Goal: Task Accomplishment & Management: Use online tool/utility

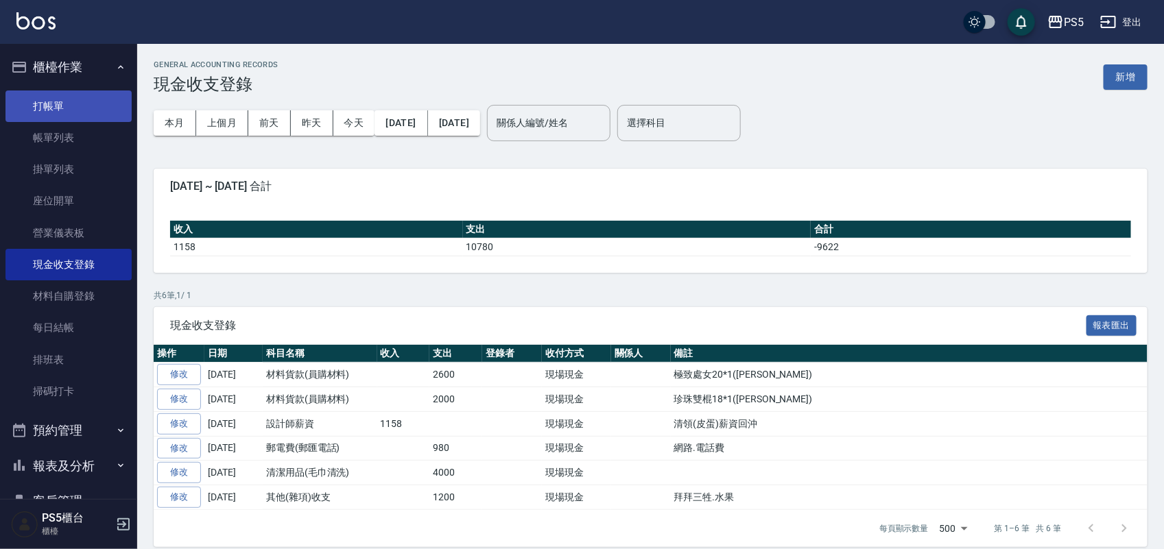
click at [70, 108] on link "打帳單" at bounding box center [68, 107] width 126 height 32
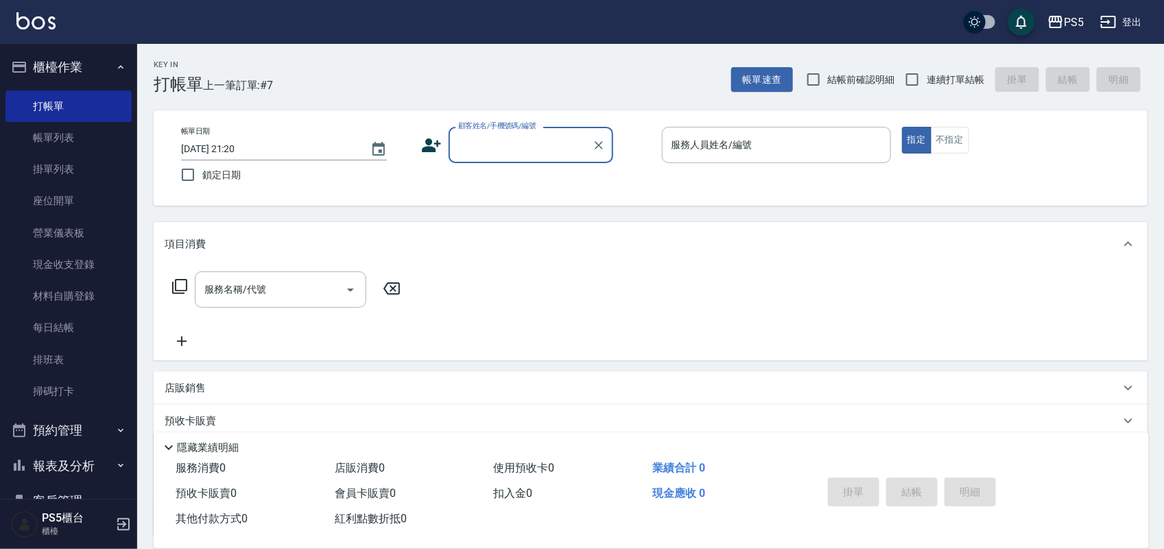
click at [564, 139] on input "顧客姓名/手機號碼/編號" at bounding box center [521, 145] width 132 height 24
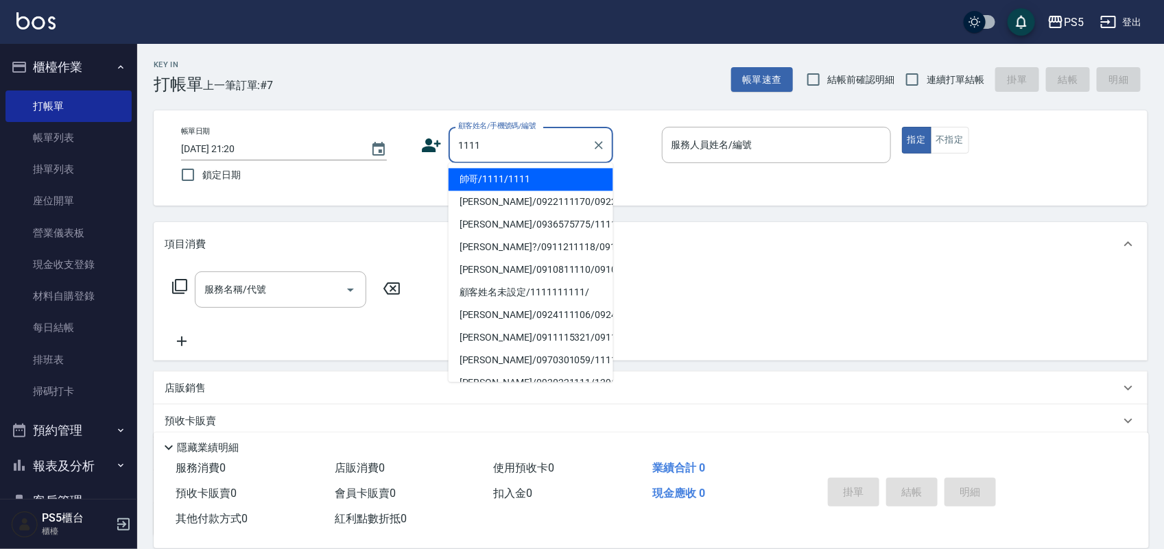
type input "帥哥/1111/1111"
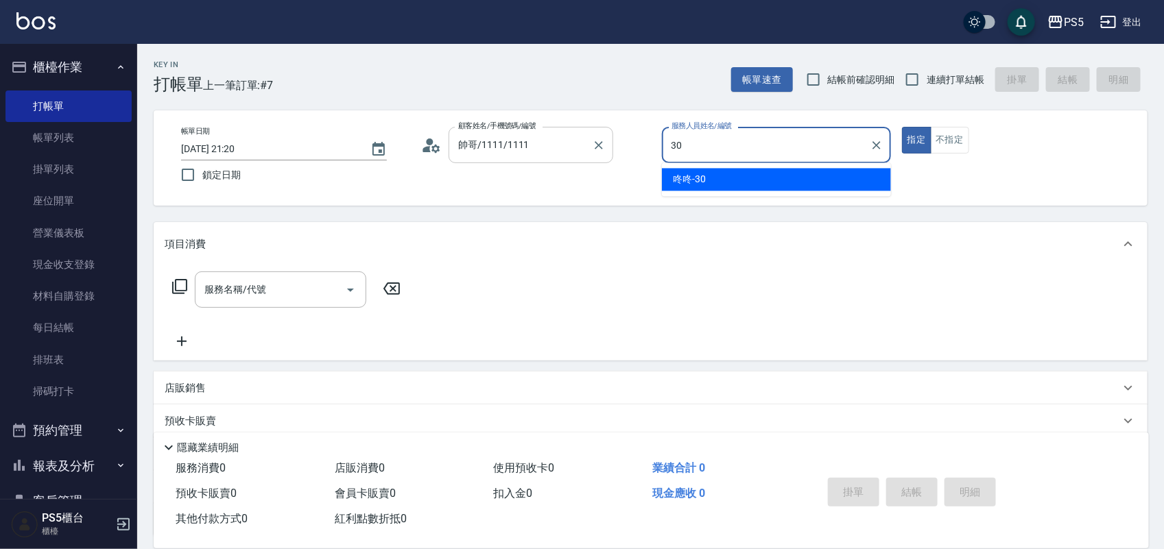
type input "咚咚-30"
type button "true"
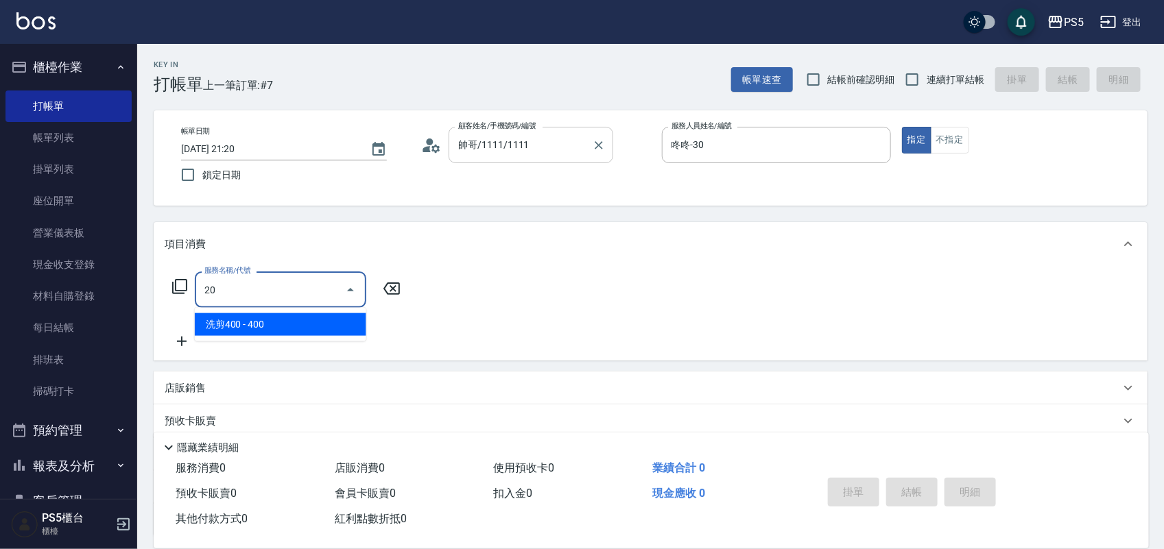
type input "2"
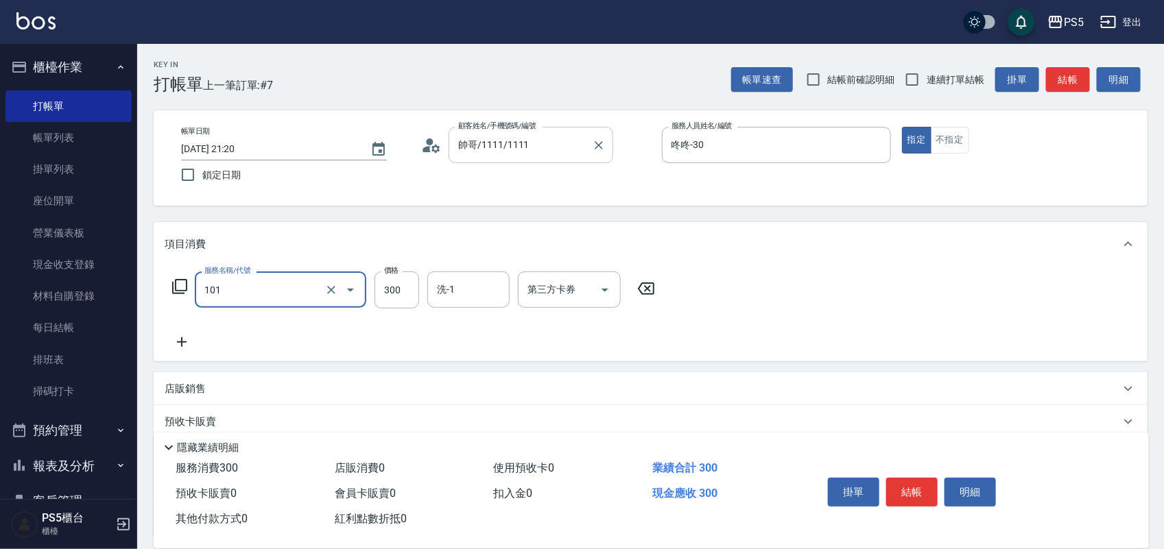
type input "洗髮(101)"
click at [927, 483] on button "結帳" at bounding box center [911, 492] width 51 height 29
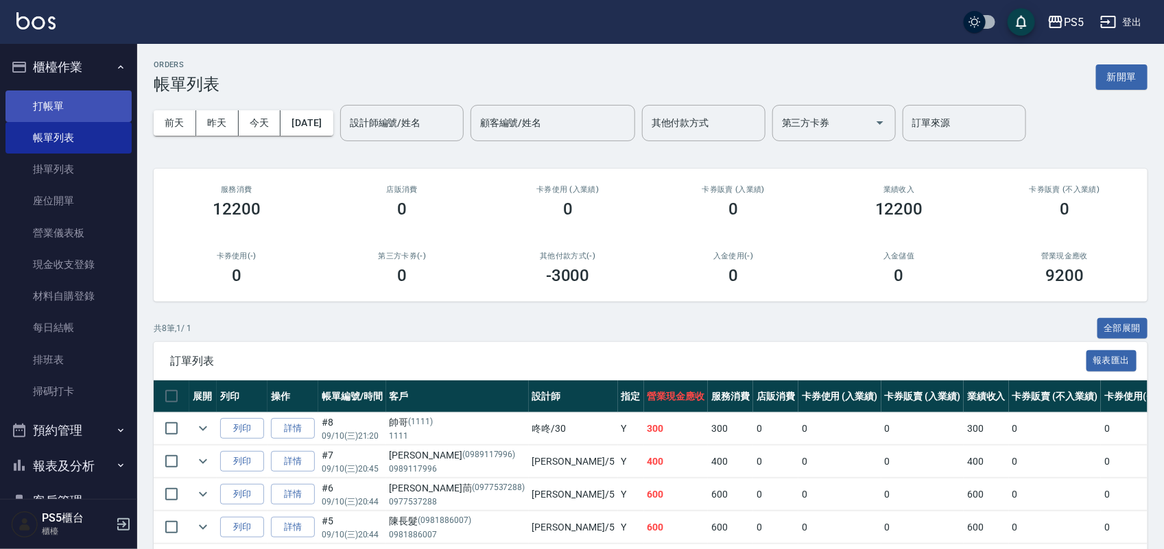
click at [50, 104] on link "打帳單" at bounding box center [68, 107] width 126 height 32
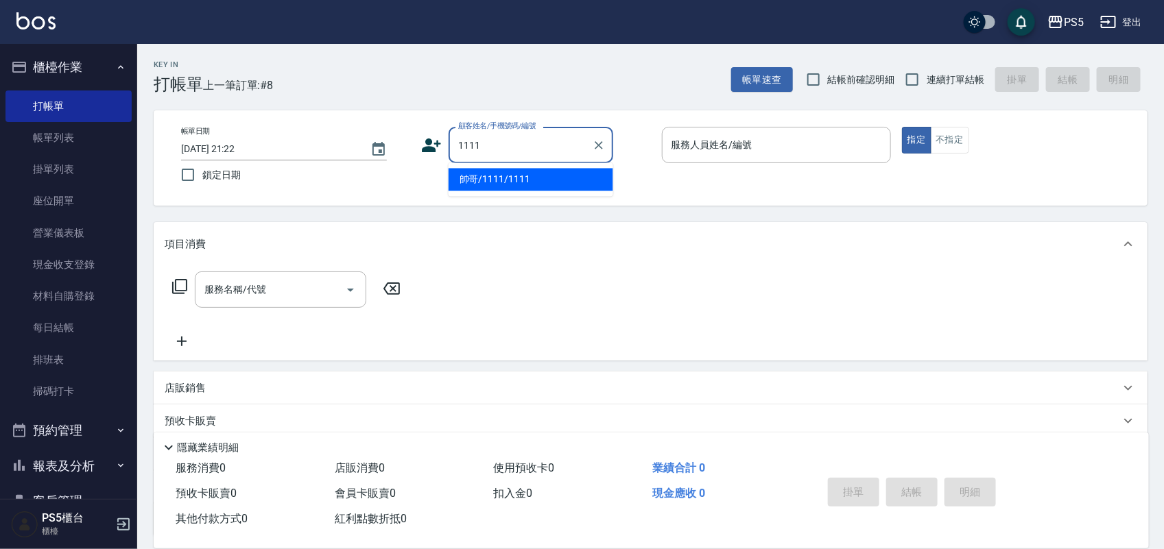
type input "帥哥/1111/1111"
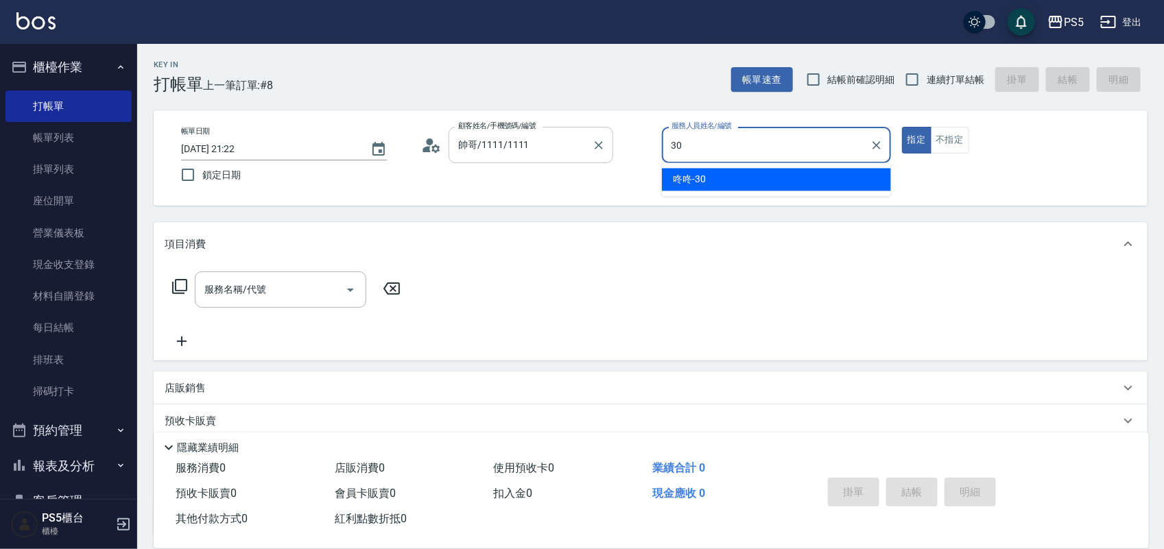
type input "咚咚-30"
type button "true"
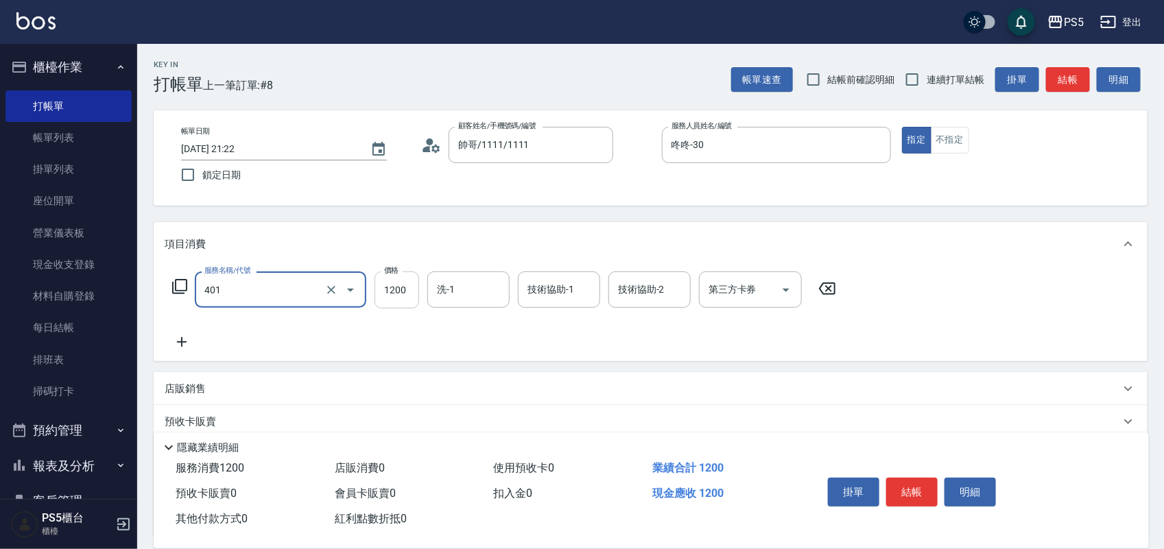
type input "基本染髮(401)"
click at [406, 307] on input "1200" at bounding box center [396, 290] width 45 height 37
type input "1000"
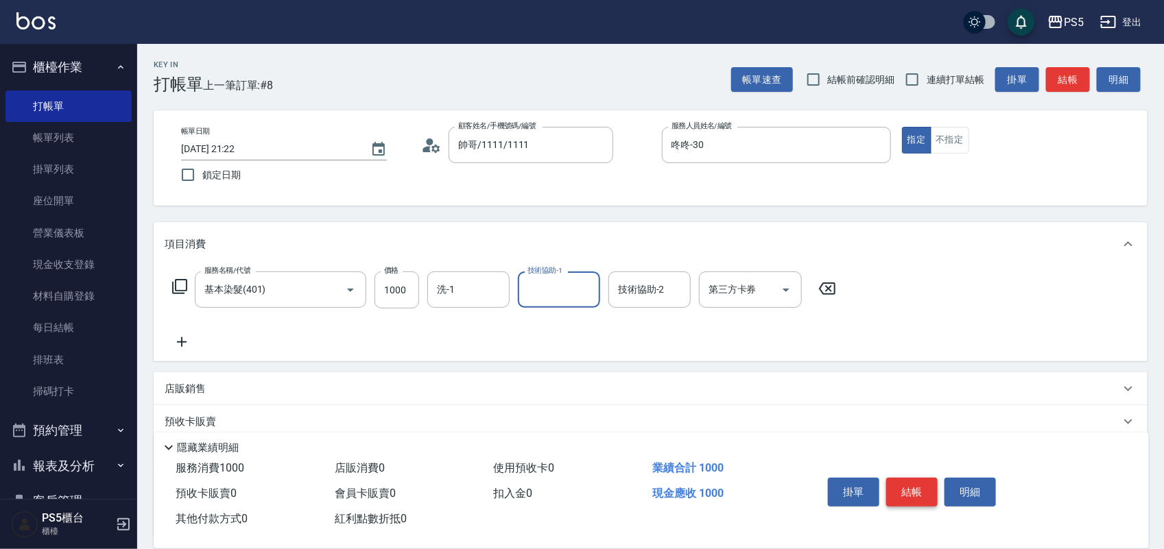
click at [911, 483] on button "結帳" at bounding box center [911, 492] width 51 height 29
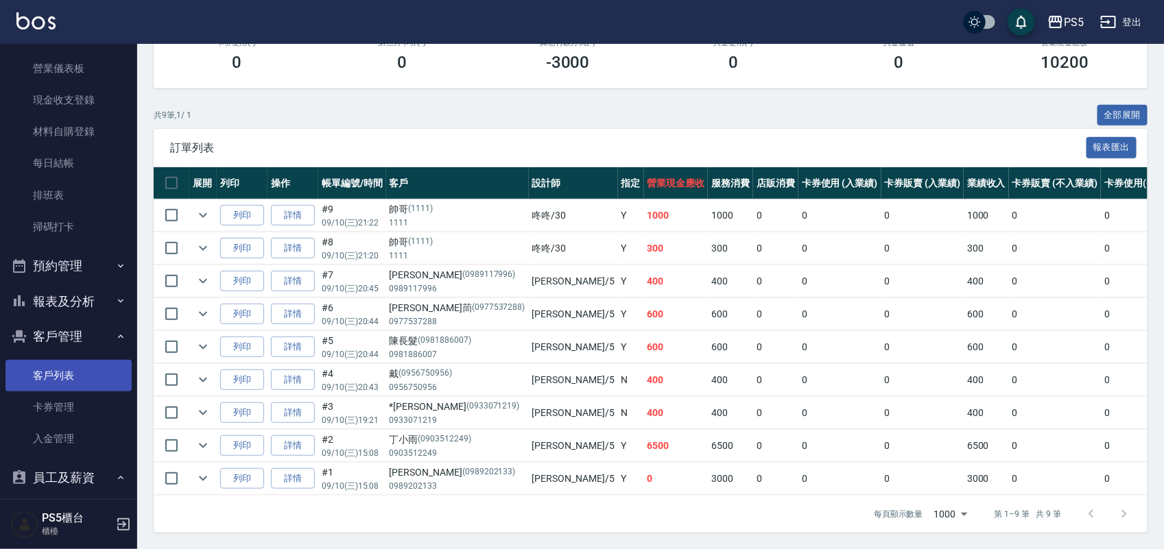
scroll to position [171, 0]
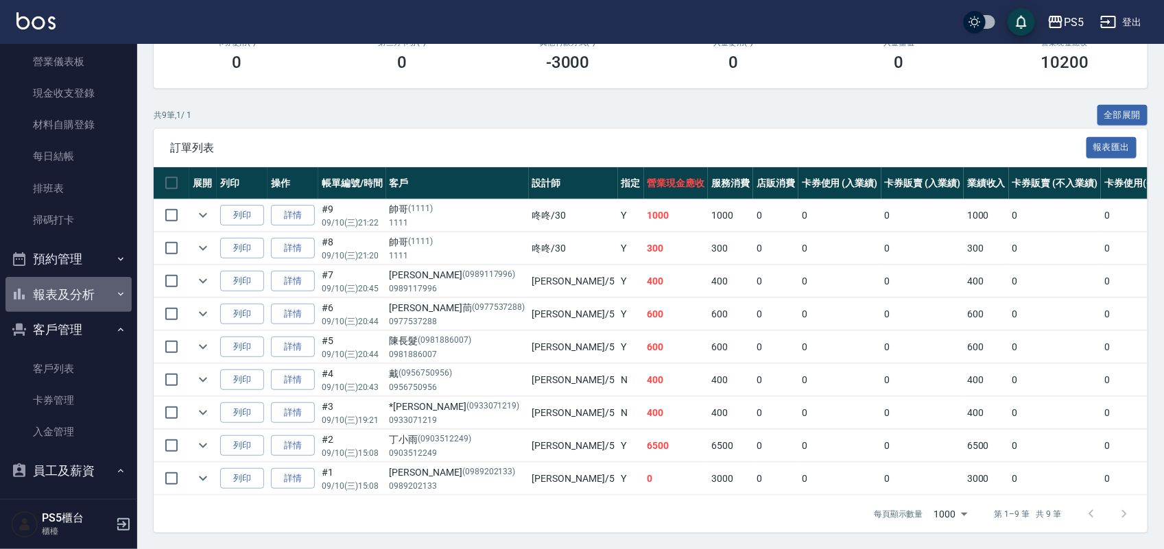
click at [71, 294] on button "報表及分析" at bounding box center [68, 295] width 126 height 36
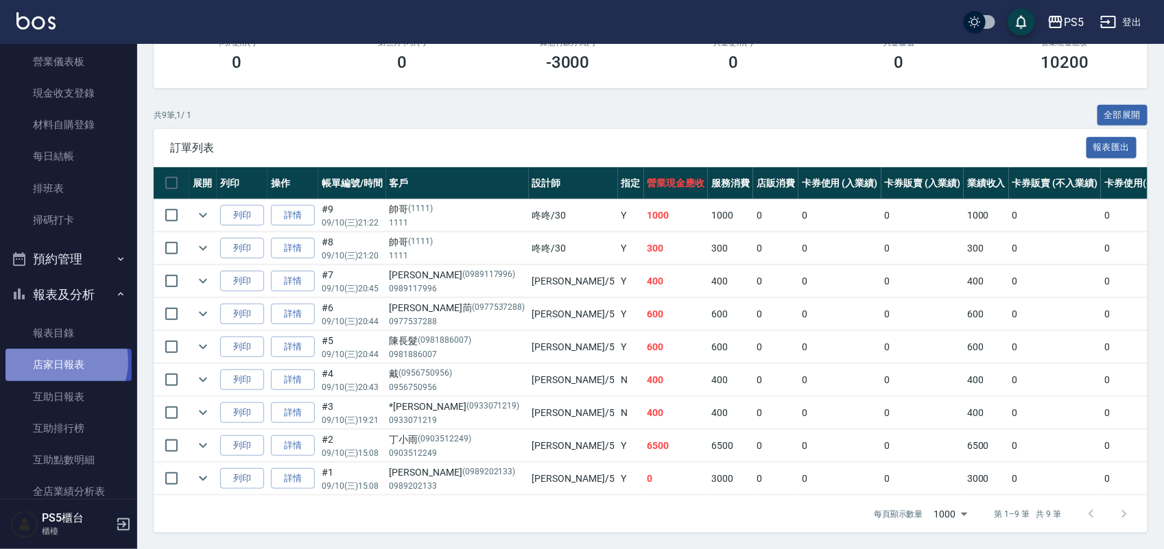
click at [62, 361] on link "店家日報表" at bounding box center [68, 365] width 126 height 32
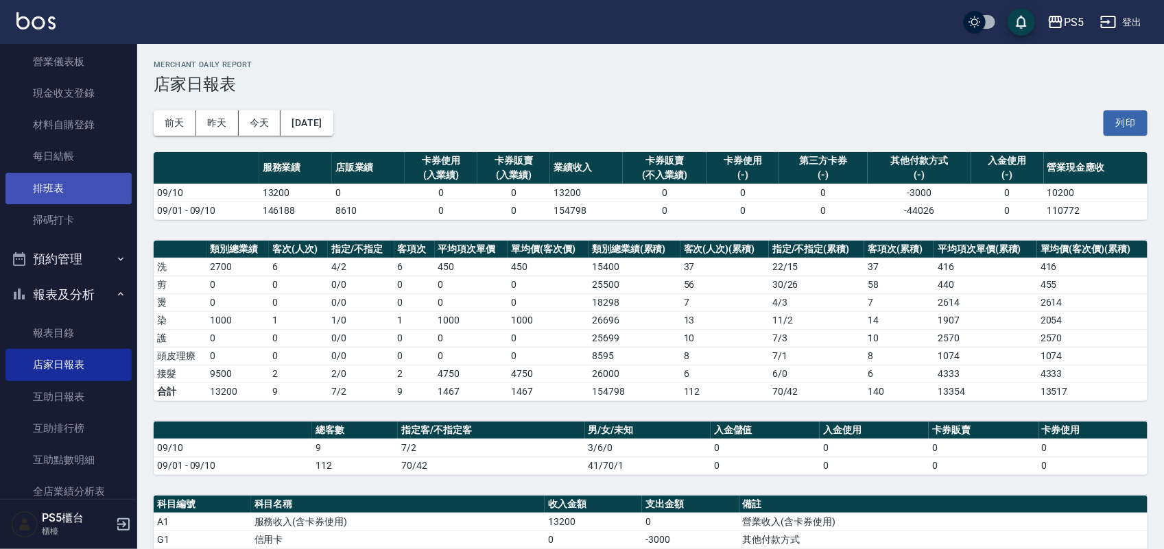
click at [51, 200] on link "排班表" at bounding box center [68, 189] width 126 height 32
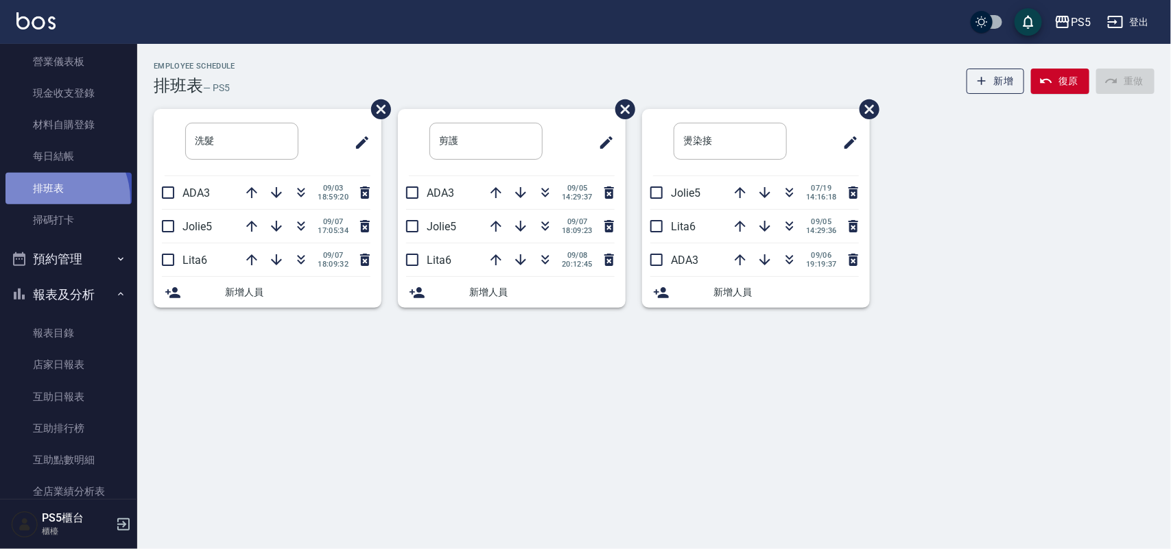
click at [46, 200] on link "排班表" at bounding box center [68, 189] width 126 height 32
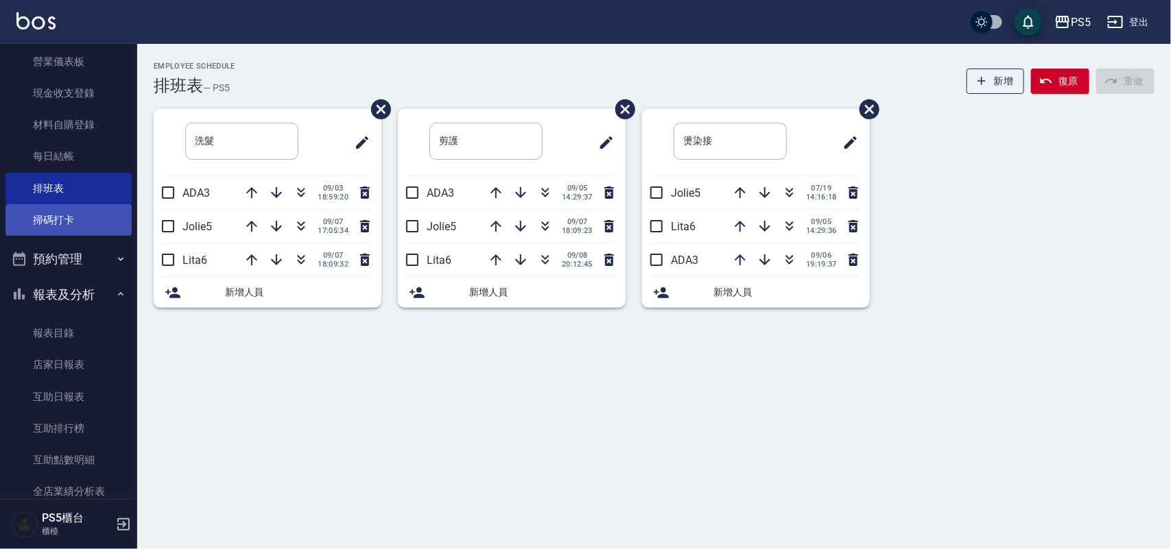
click at [47, 217] on link "掃碼打卡" at bounding box center [68, 220] width 126 height 32
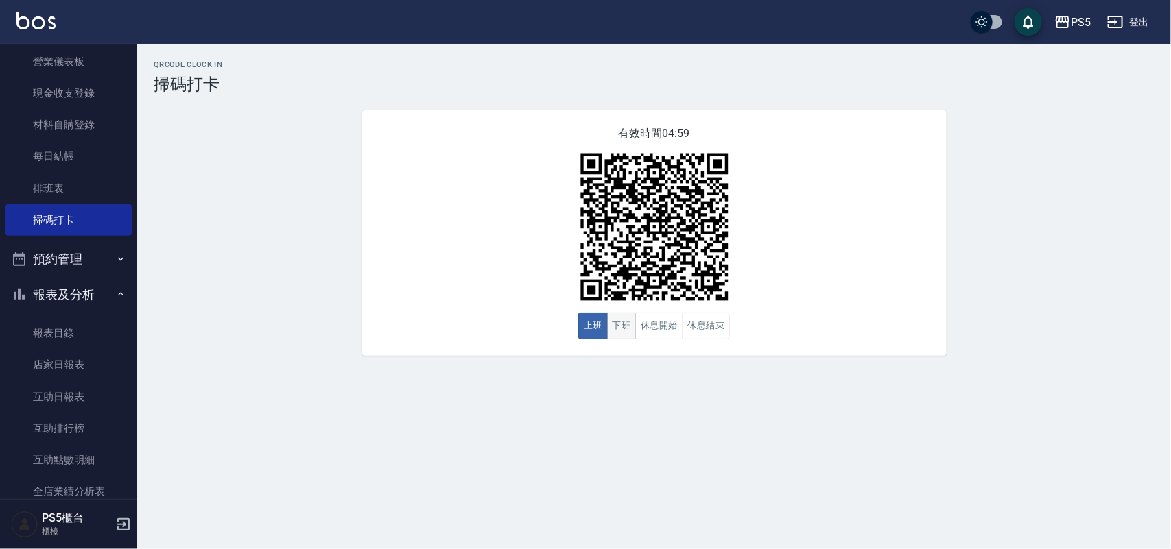
click at [624, 326] on button "下班" at bounding box center [621, 326] width 29 height 27
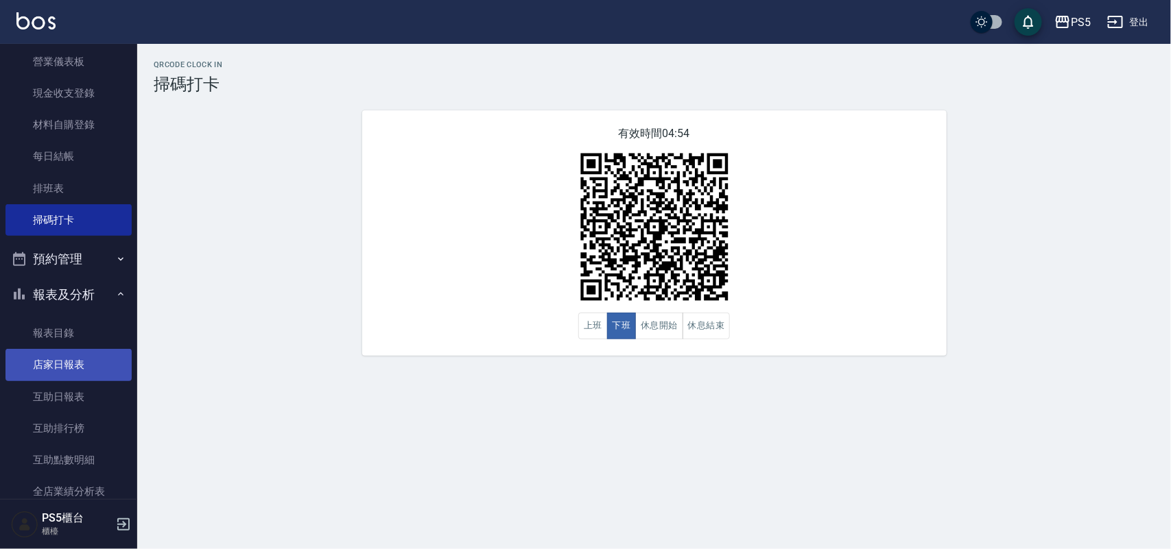
click at [56, 362] on link "店家日報表" at bounding box center [68, 365] width 126 height 32
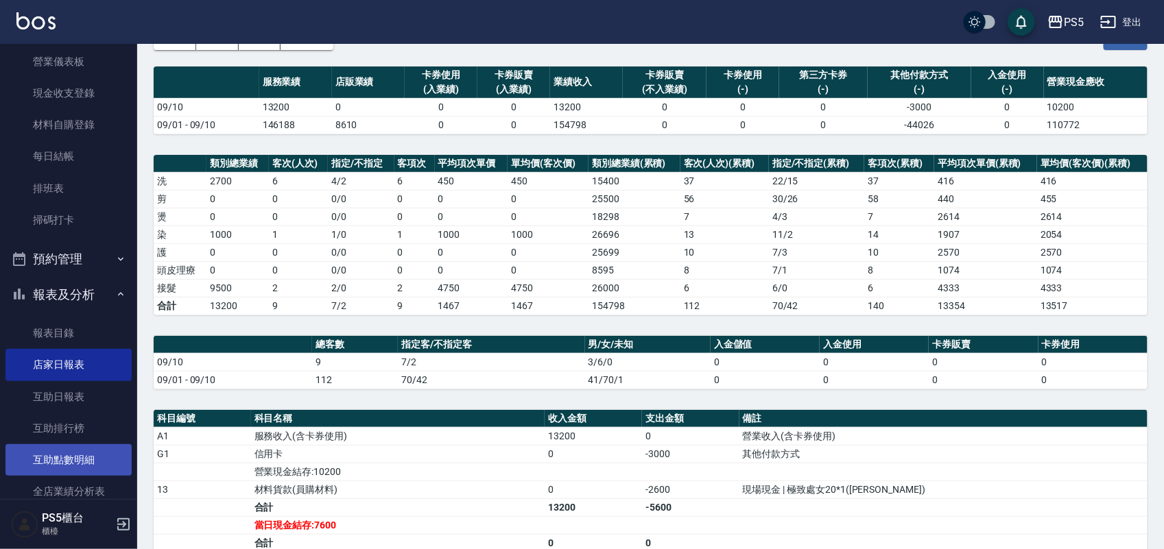
scroll to position [257, 0]
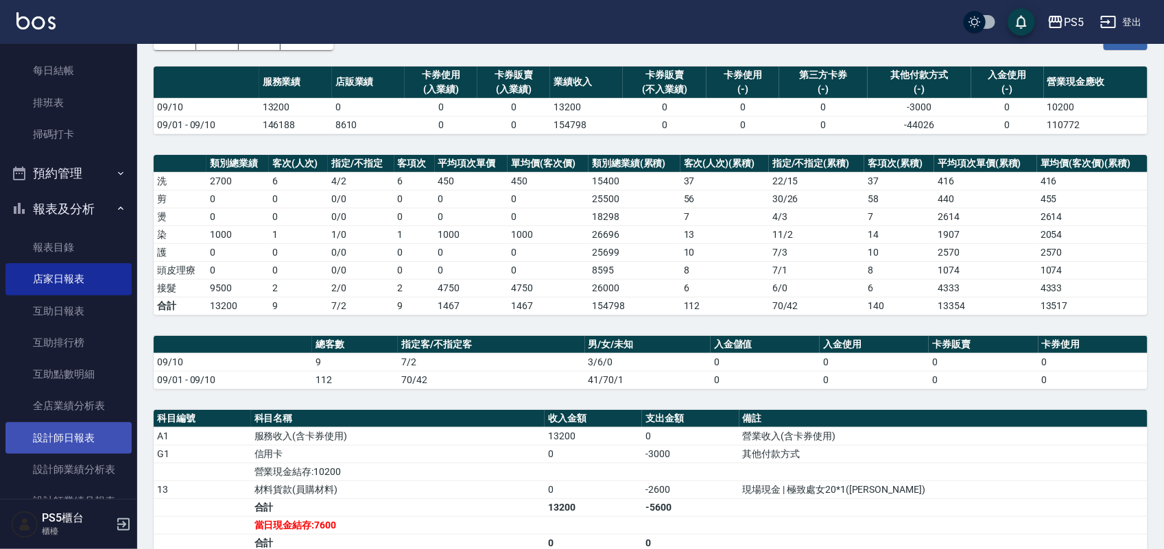
click at [63, 437] on link "設計師日報表" at bounding box center [68, 438] width 126 height 32
